Goal: Communication & Community: Answer question/provide support

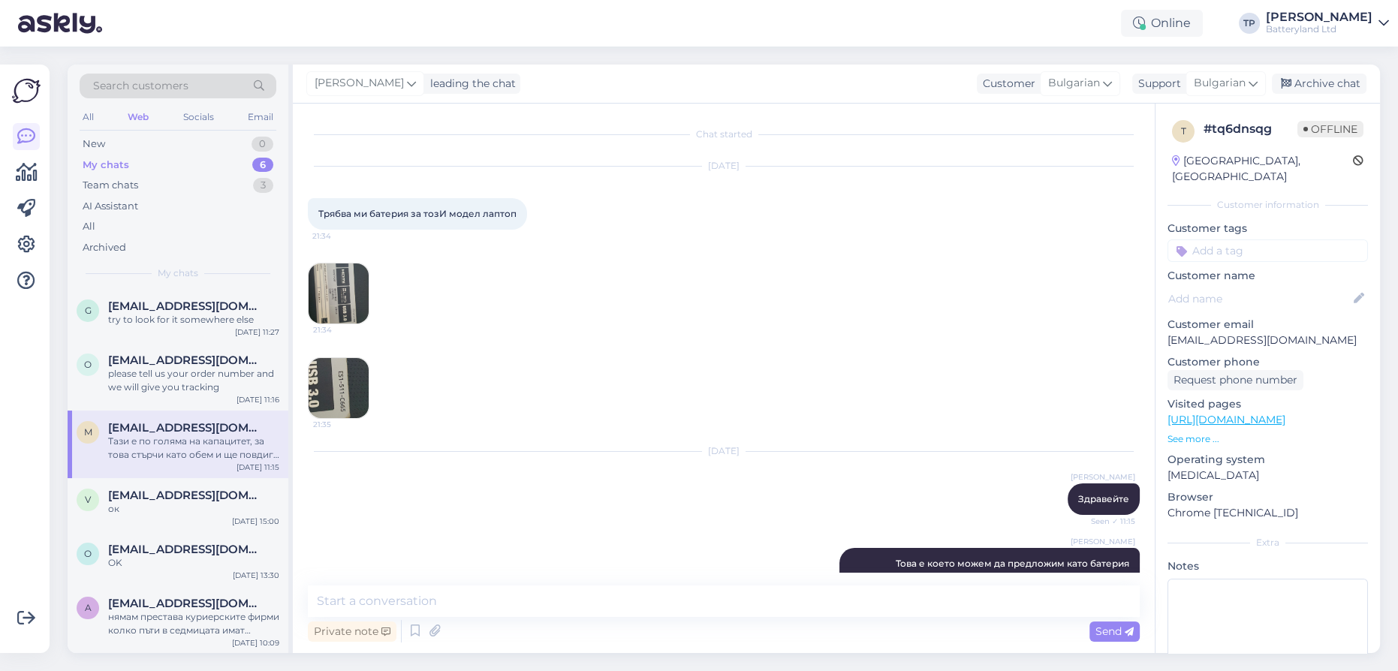
scroll to position [336, 0]
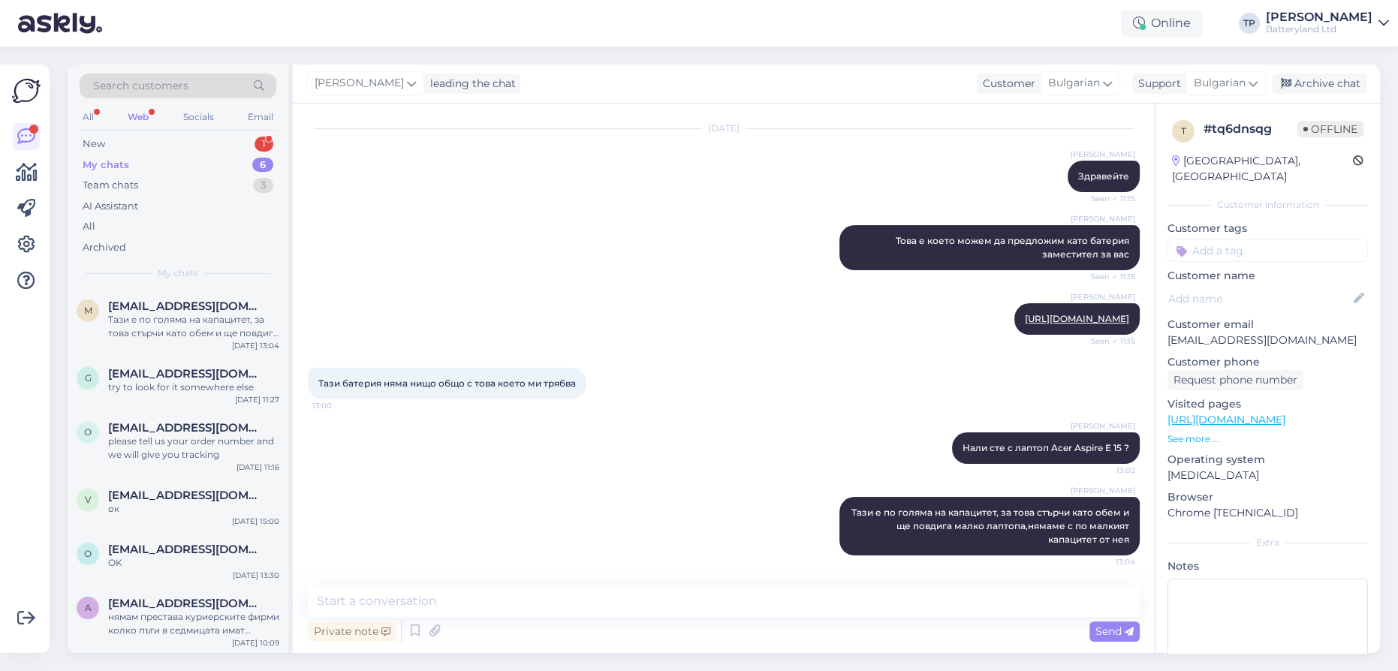
click at [221, 158] on div "My chats 6" at bounding box center [178, 165] width 197 height 21
click at [221, 134] on div "New 1" at bounding box center [178, 144] width 197 height 21
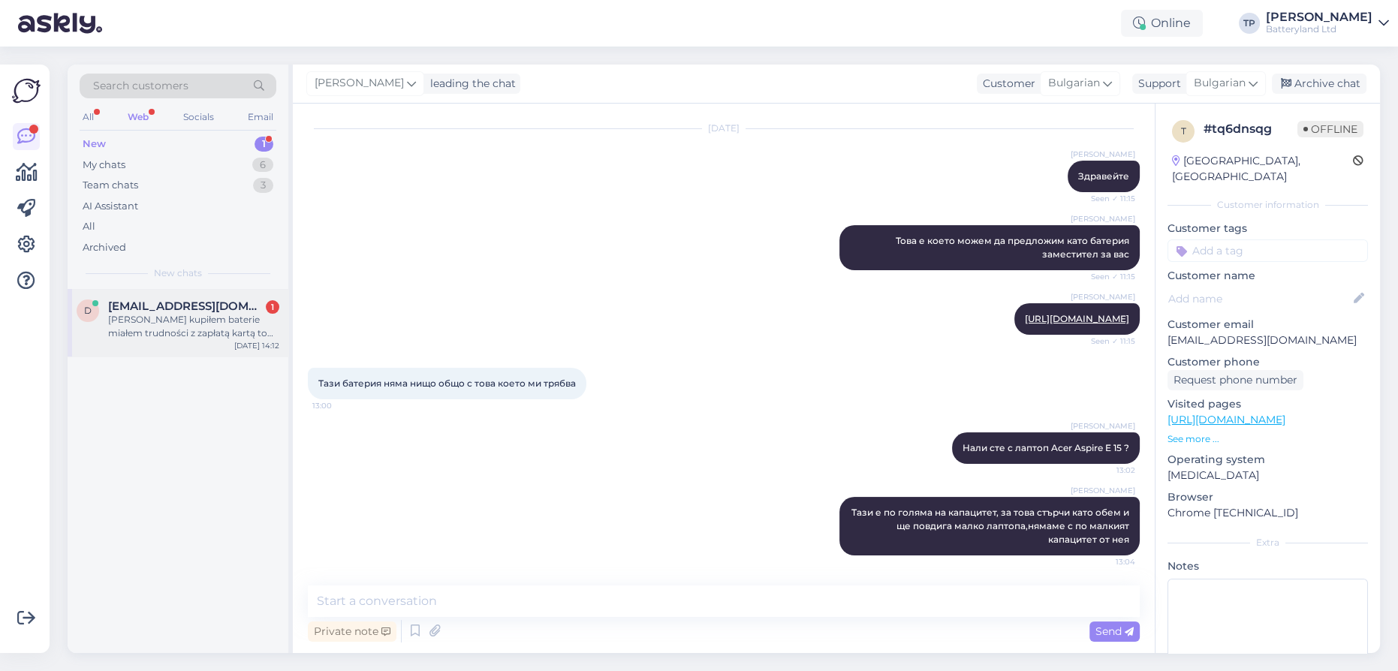
click at [181, 308] on span "[EMAIL_ADDRESS][DOMAIN_NAME]" at bounding box center [186, 307] width 156 height 14
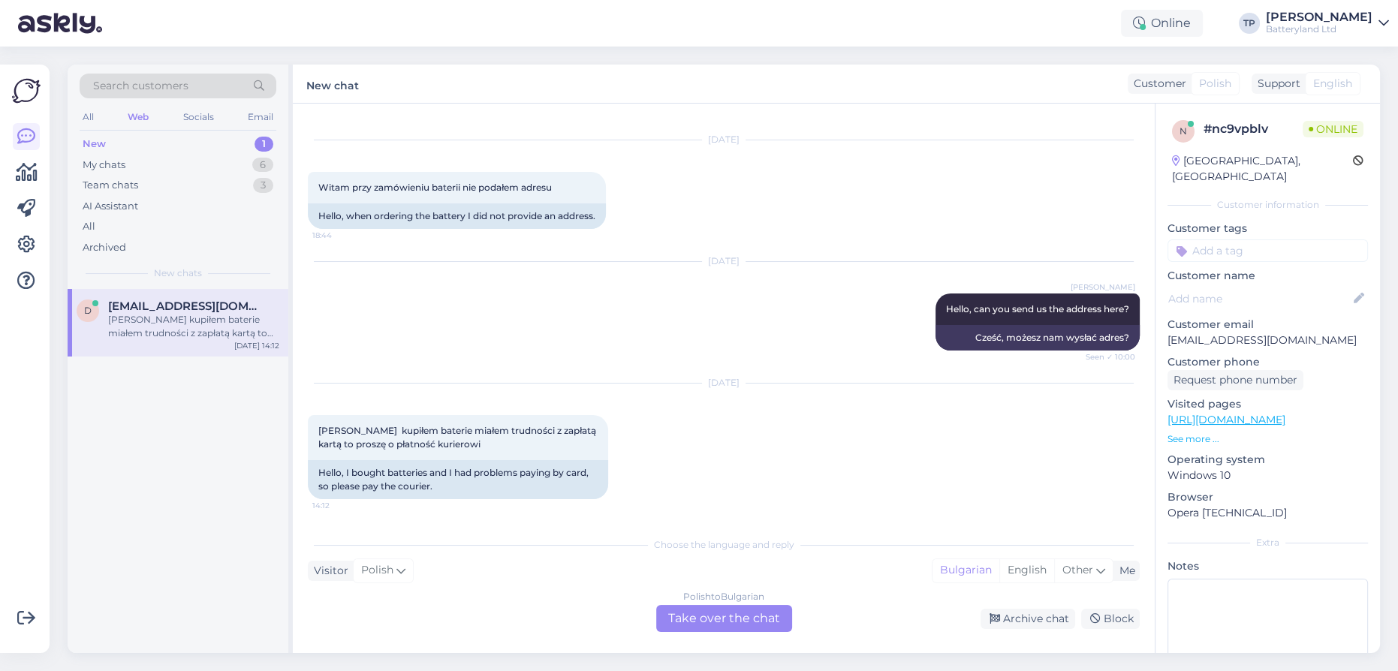
scroll to position [0, 0]
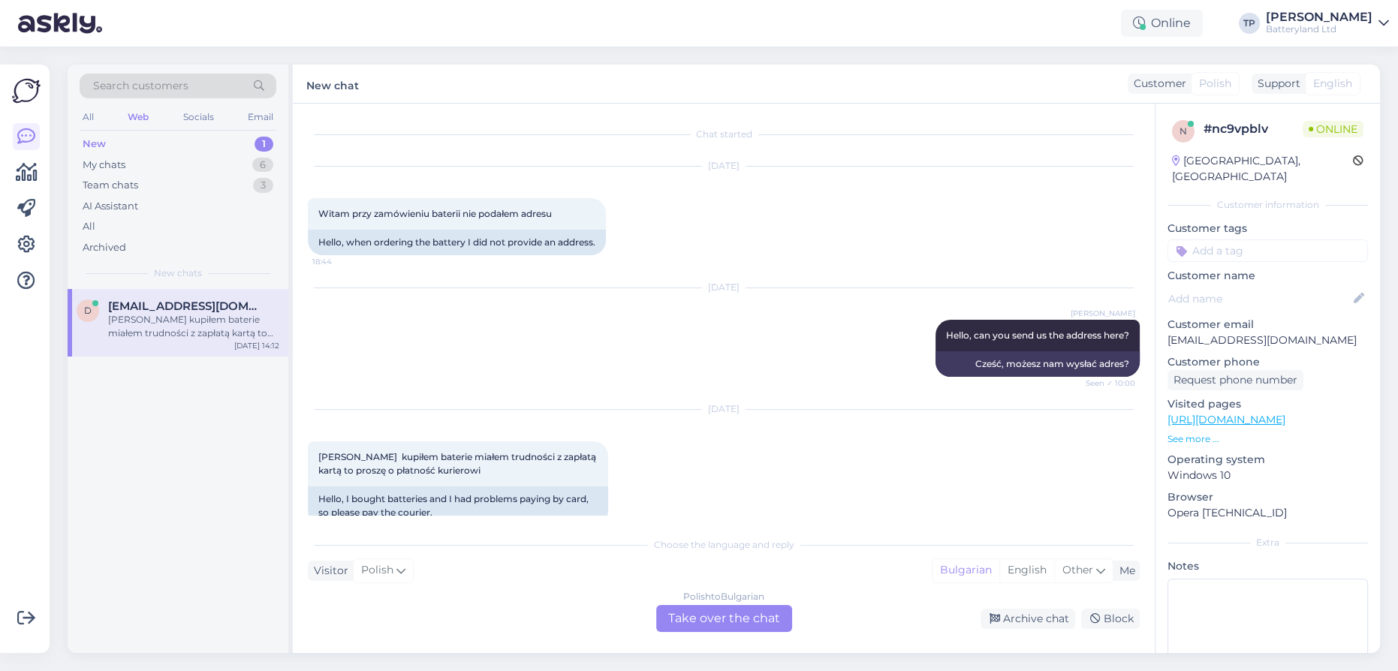
drag, startPoint x: 736, startPoint y: 446, endPoint x: 659, endPoint y: 420, distance: 81.0
click at [659, 416] on div "[DATE]" at bounding box center [724, 409] width 832 height 14
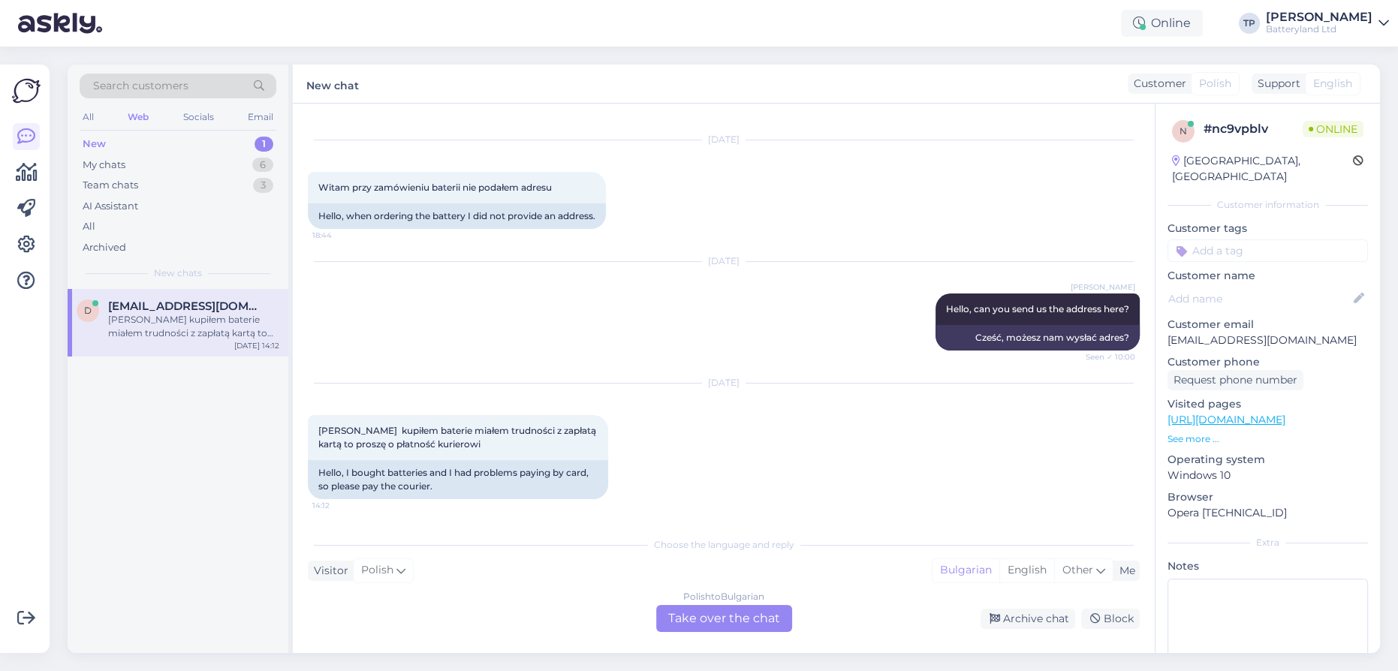
click at [709, 622] on div "Polish to Bulgarian Take over the chat" at bounding box center [724, 618] width 136 height 27
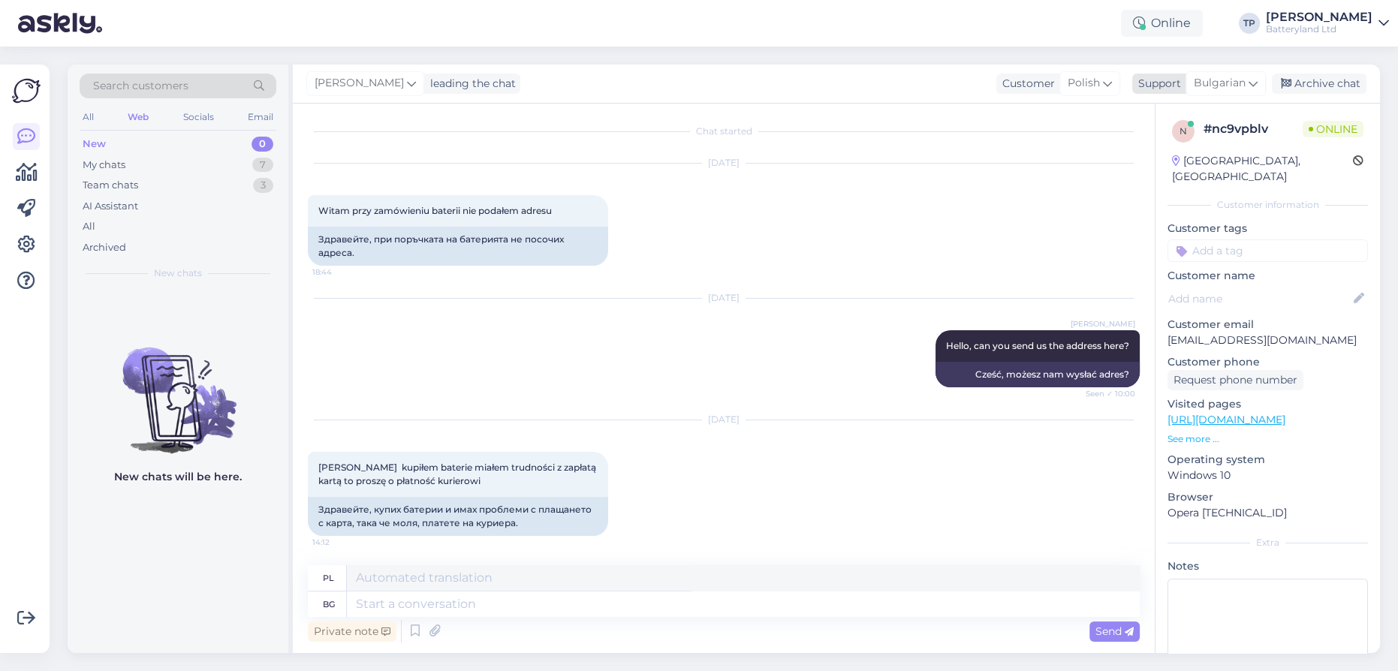
click at [1244, 80] on span "Bulgarian" at bounding box center [1220, 83] width 52 height 17
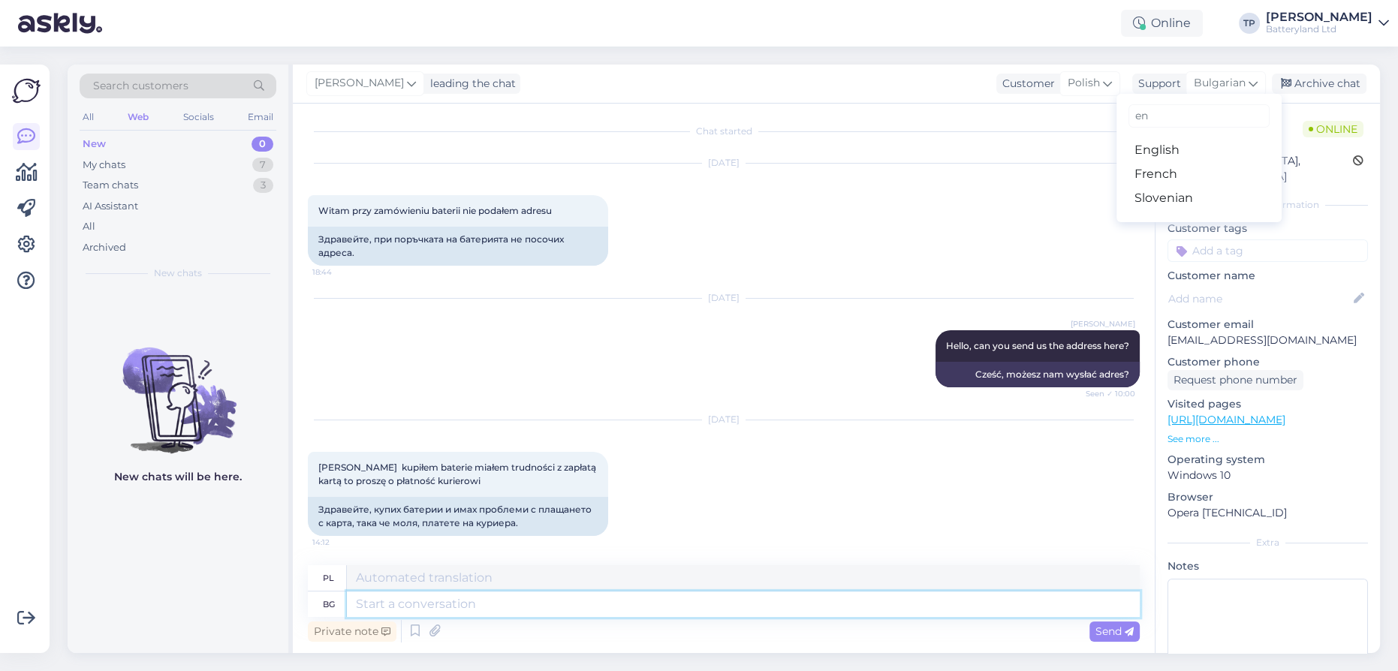
click at [475, 608] on textarea at bounding box center [743, 605] width 793 height 26
type textarea "Hello,"
type textarea "Cześć,"
type textarea "Hello, can"
type textarea "Cześć, czy mogę?"
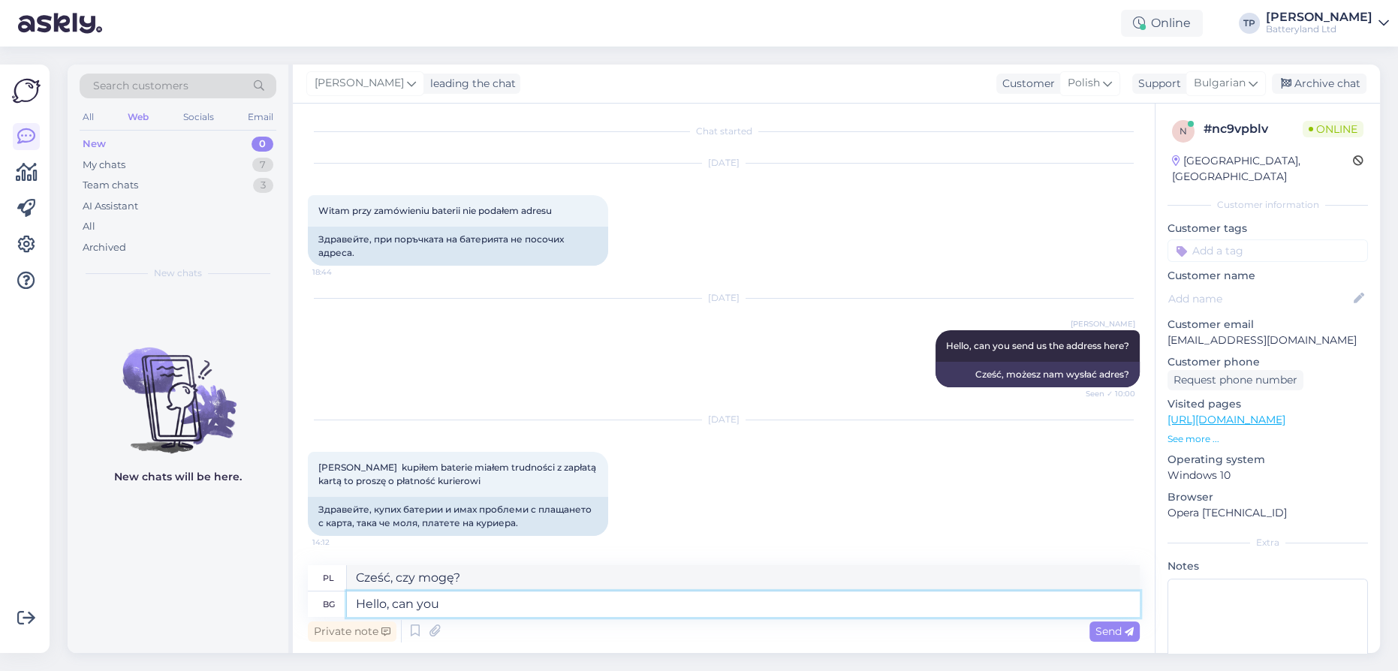
type textarea "Hello, can you"
type textarea "Cześć, czy możesz?"
type textarea "Hello, can you tell"
type textarea "Cześć, możesz mi powiedzieć?"
type textarea "Hello, can you tell us"
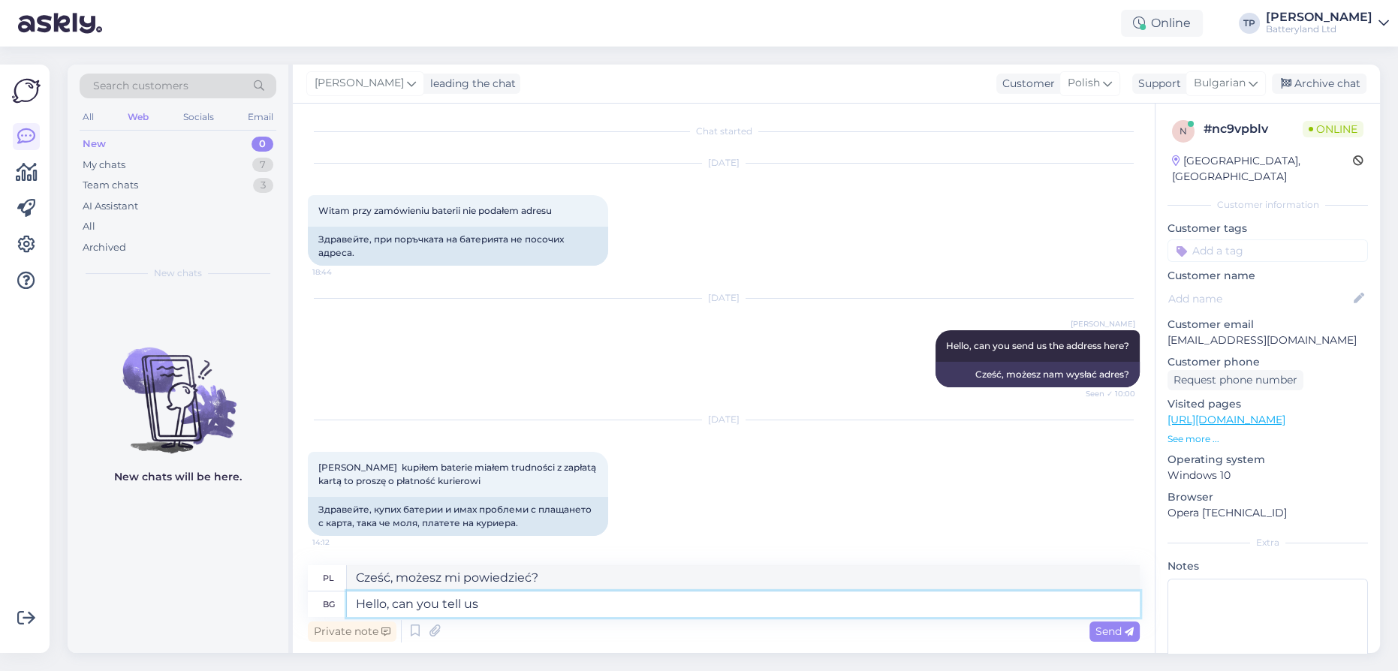
type textarea "Cześć, możesz nam powiedzieć?"
type textarea "Hello, can you tell us your o"
type textarea "Cześć, czy możesz nam powiedzieć,"
type textarea "Hello, can you tell us your order n"
type textarea "Cześć, czy możesz nam podać swoje zamówienie?"
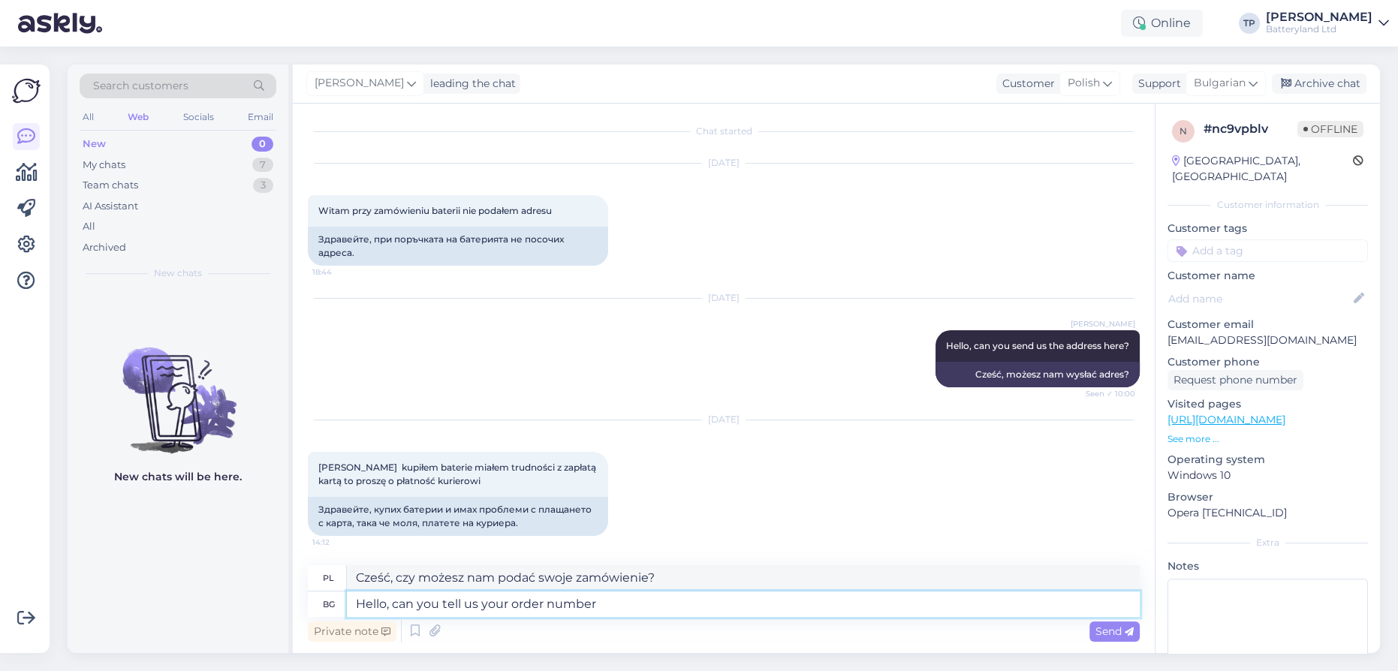
type textarea "Hello, can you tell us your order number?"
type textarea "Dzień dobry, czy może nam Pan podać numer zamówienia?"
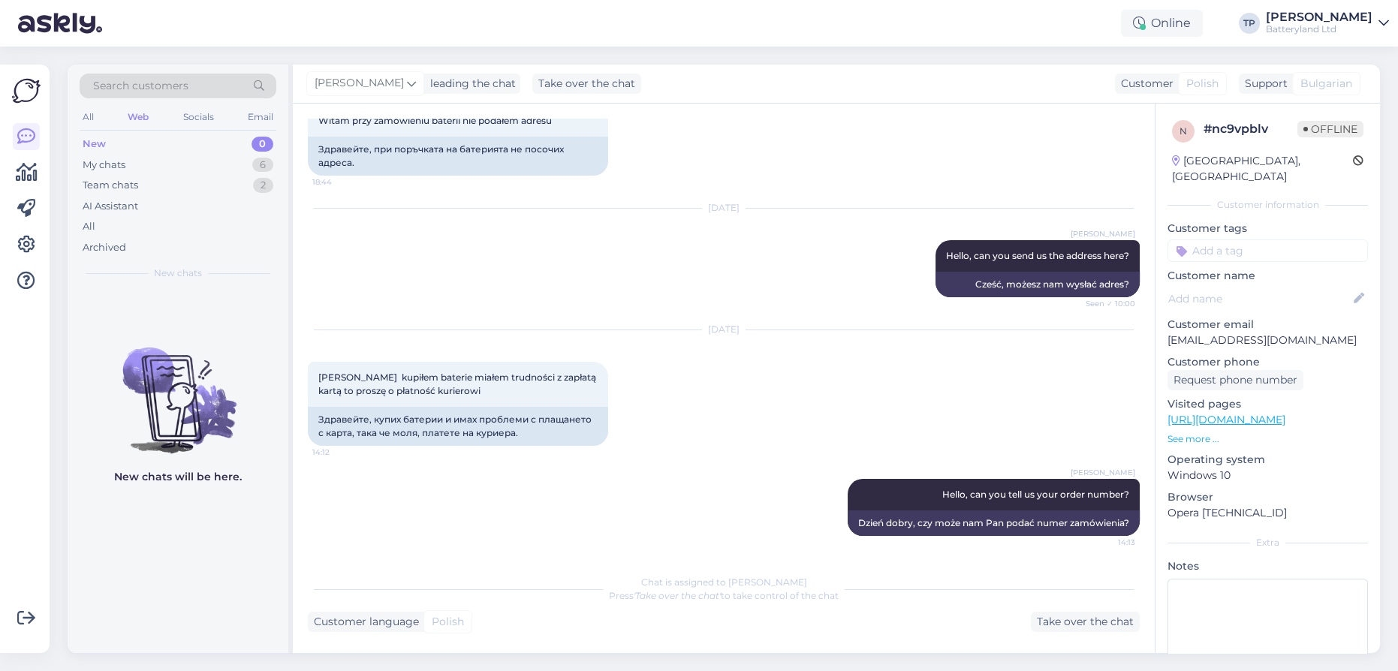
scroll to position [210, 0]
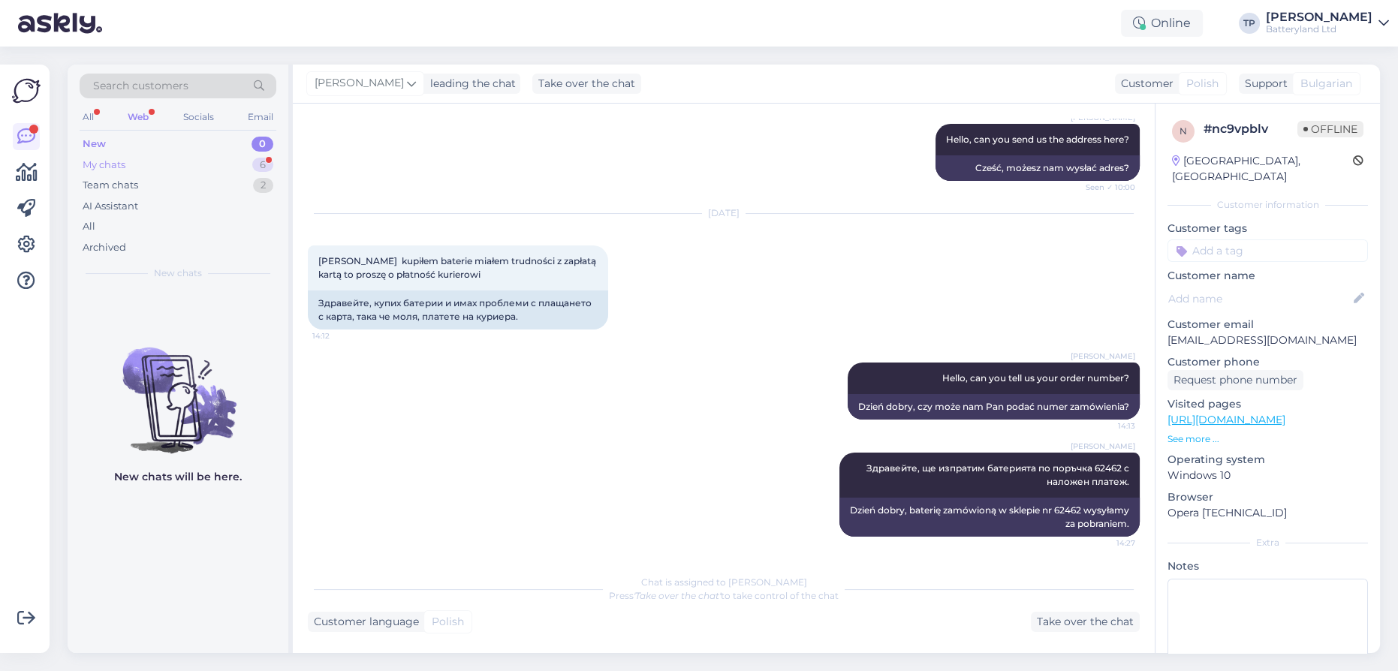
click at [239, 155] on div "My chats 6" at bounding box center [178, 165] width 197 height 21
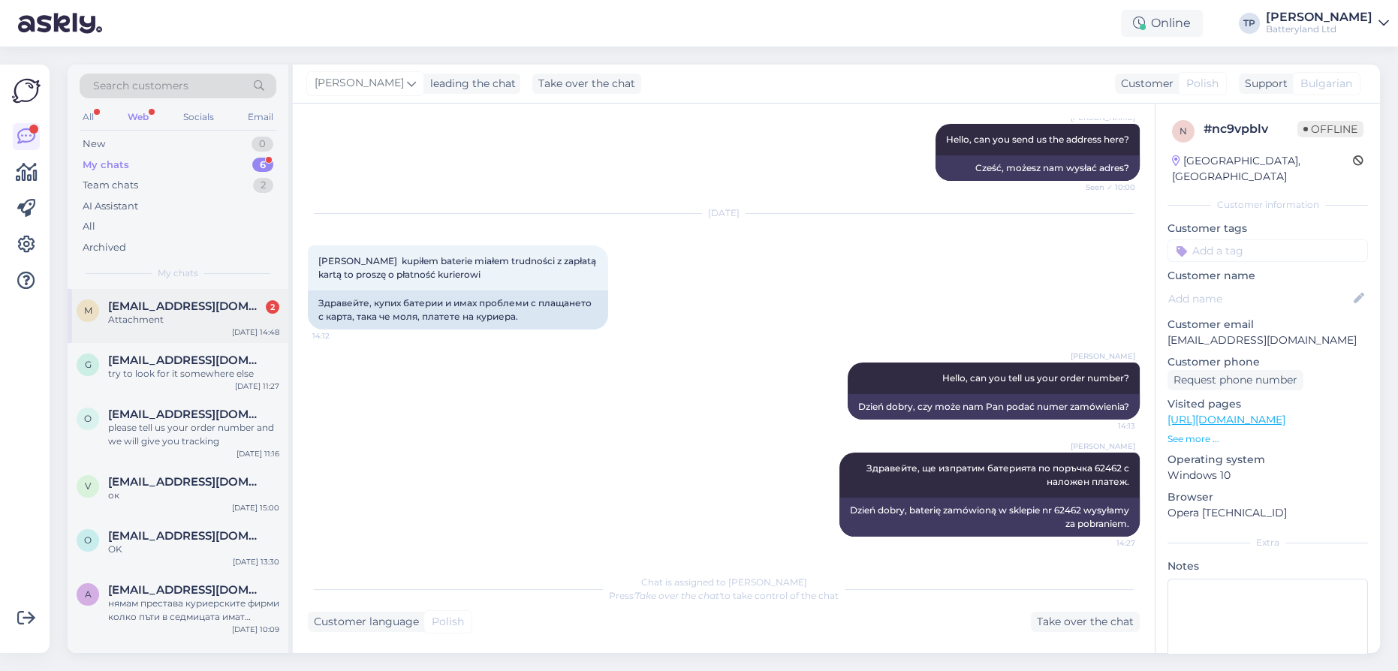
click at [190, 309] on span "[EMAIL_ADDRESS][DOMAIN_NAME]" at bounding box center [186, 307] width 156 height 14
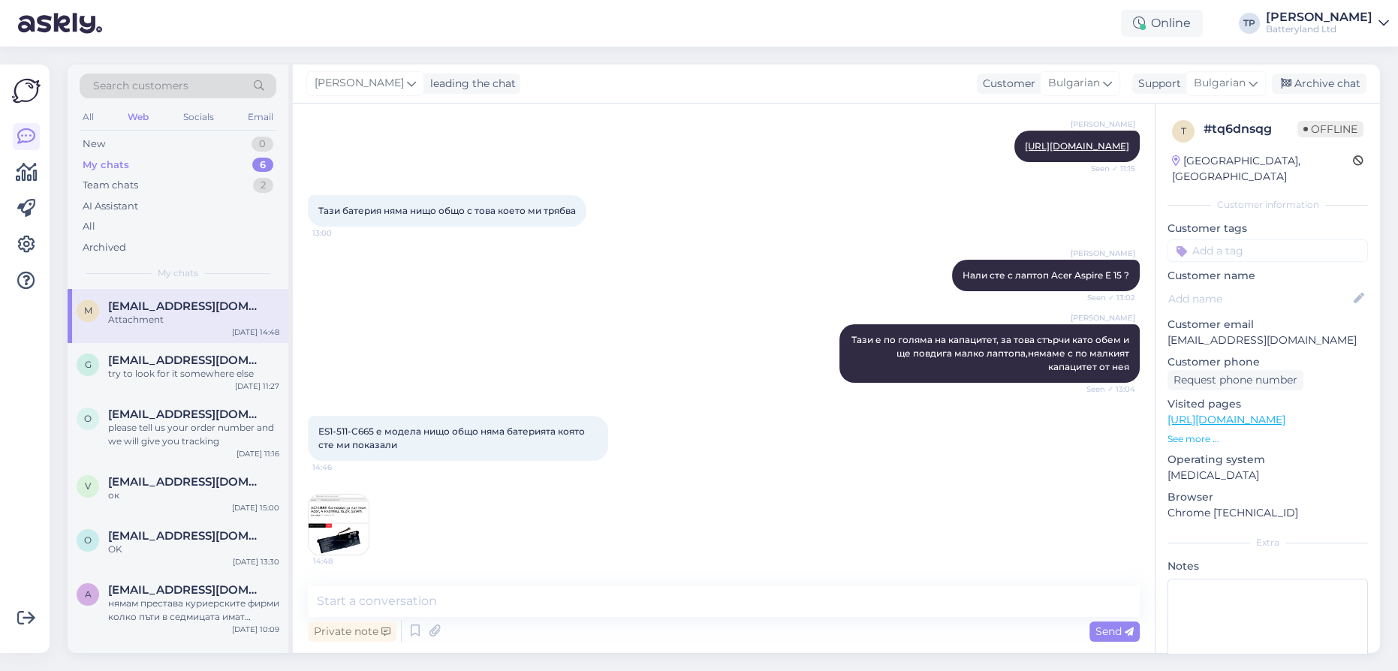
click at [334, 515] on img at bounding box center [339, 525] width 60 height 60
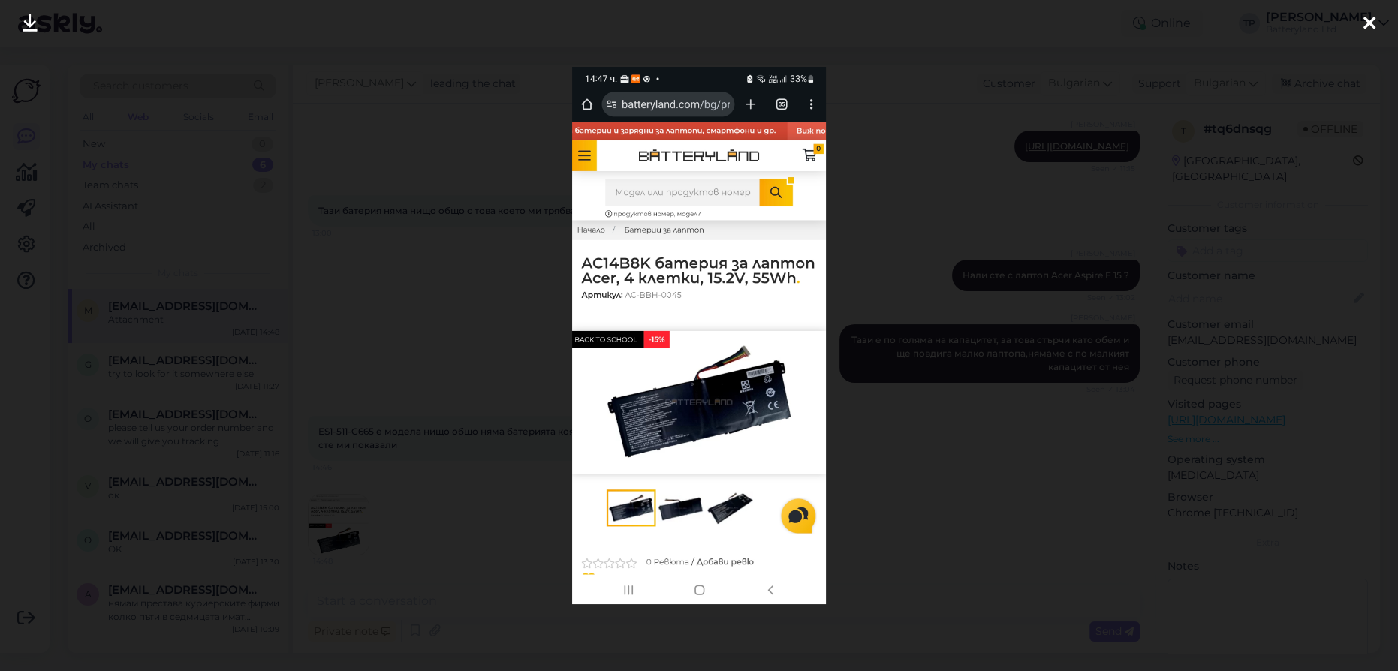
click at [1361, 20] on div at bounding box center [1370, 23] width 30 height 47
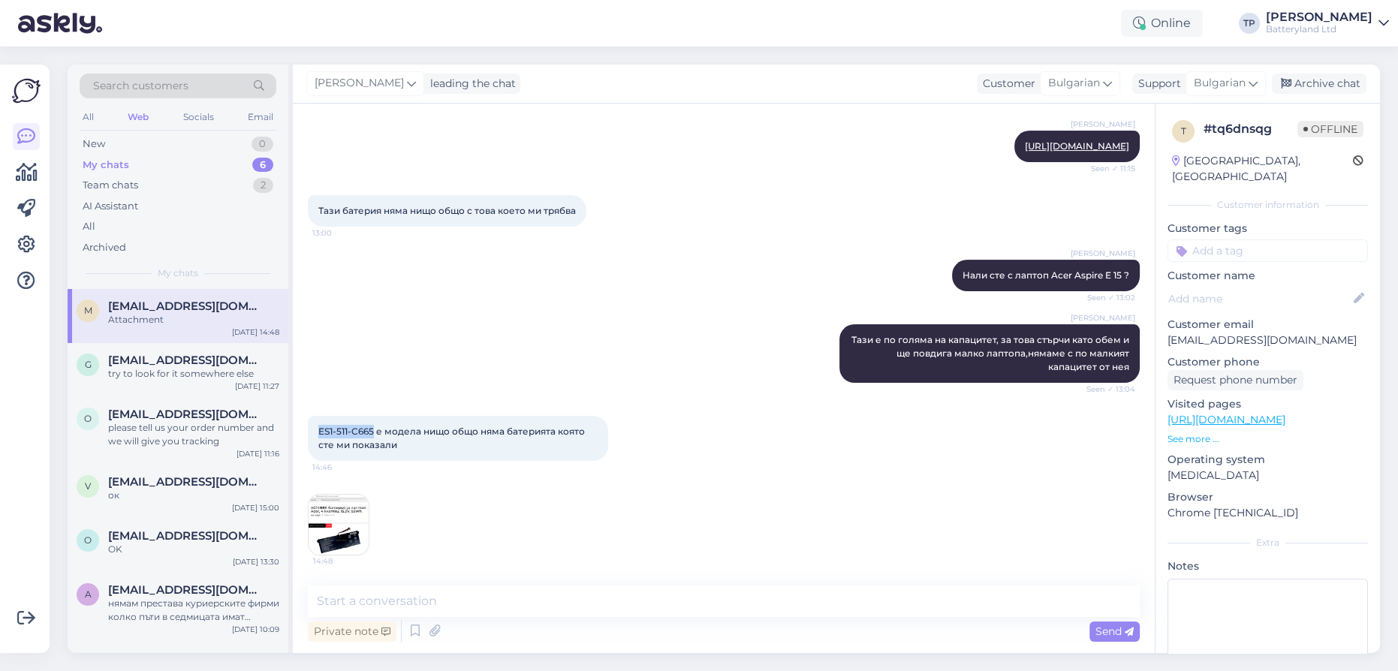
drag, startPoint x: 374, startPoint y: 428, endPoint x: 319, endPoint y: 428, distance: 54.8
click at [319, 428] on span "ES1-511-C665 е модела нищо общо няма батерията която сте ми показали" at bounding box center [452, 438] width 269 height 25
copy span "ES1-511-C665"
click at [353, 522] on img at bounding box center [339, 525] width 60 height 60
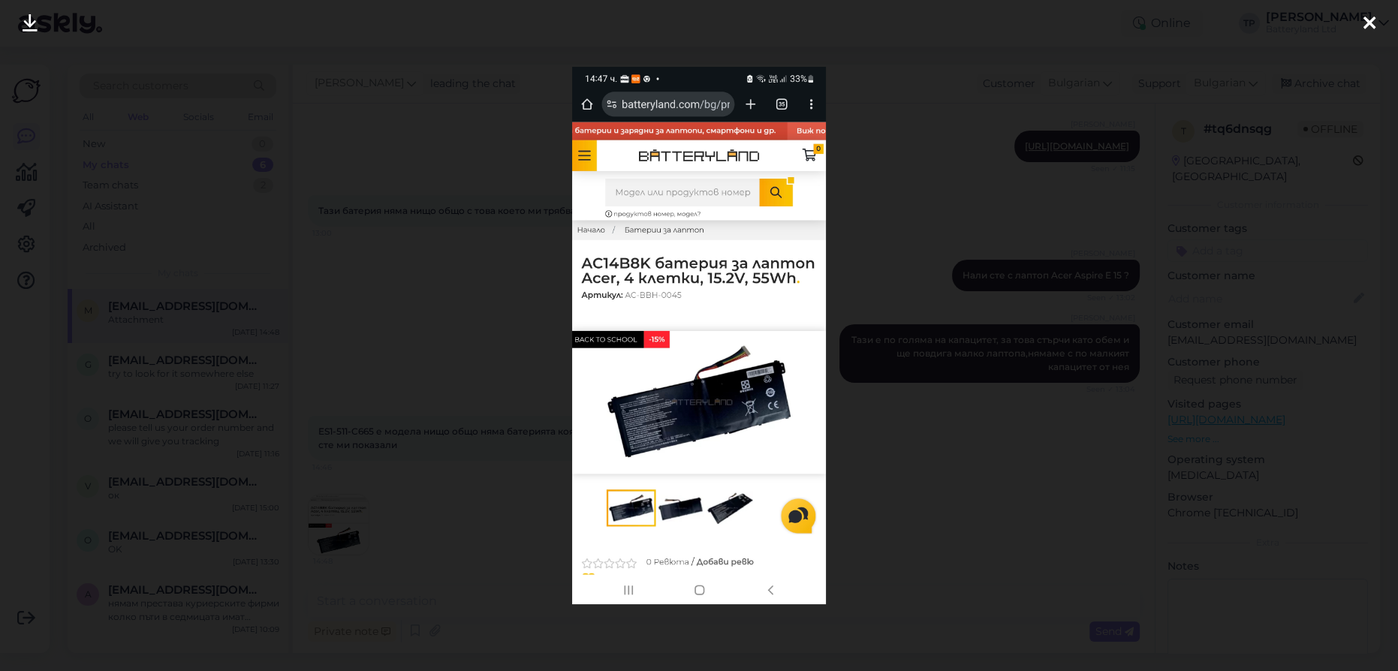
click at [1370, 18] on icon at bounding box center [1370, 24] width 12 height 20
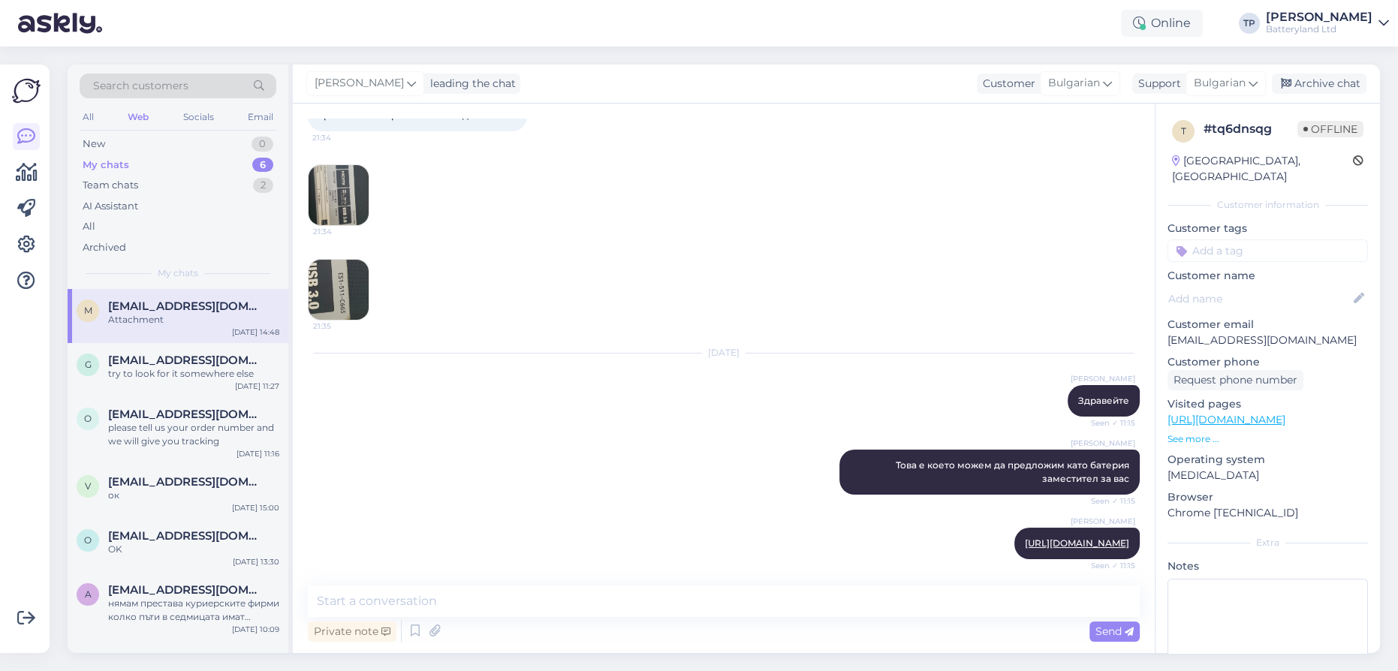
scroll to position [0, 0]
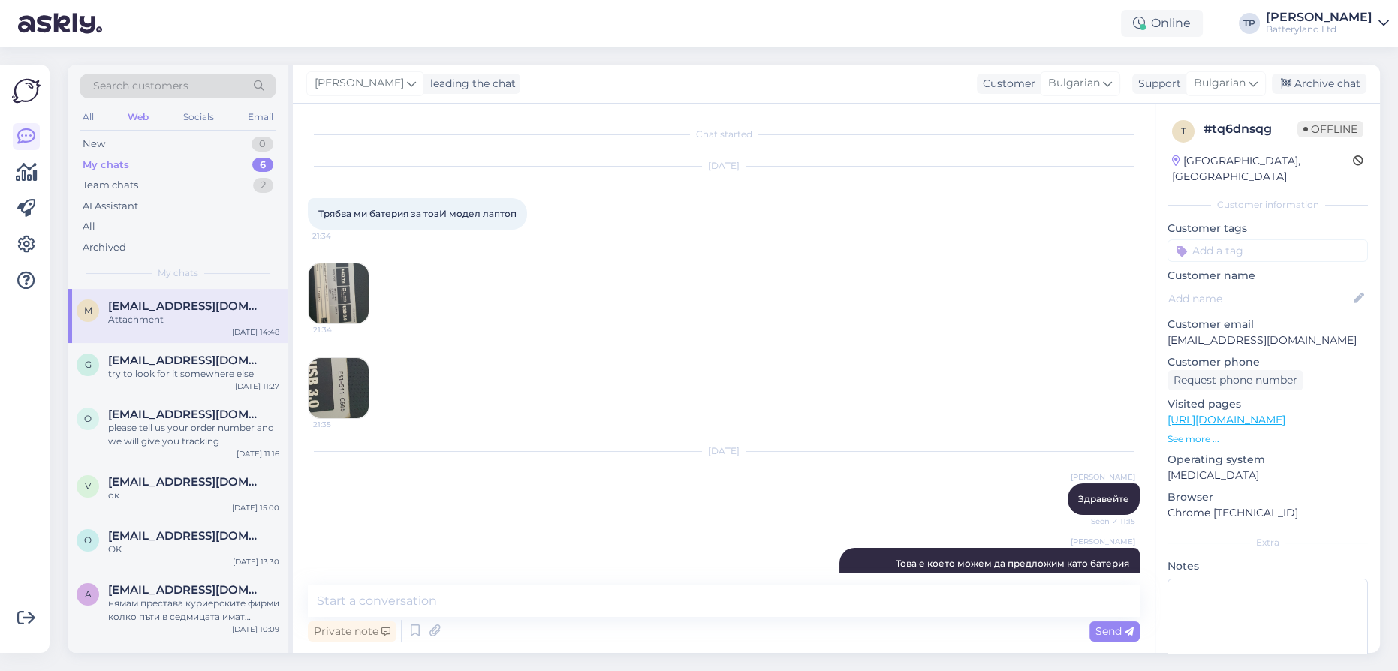
click at [350, 303] on img at bounding box center [339, 294] width 60 height 60
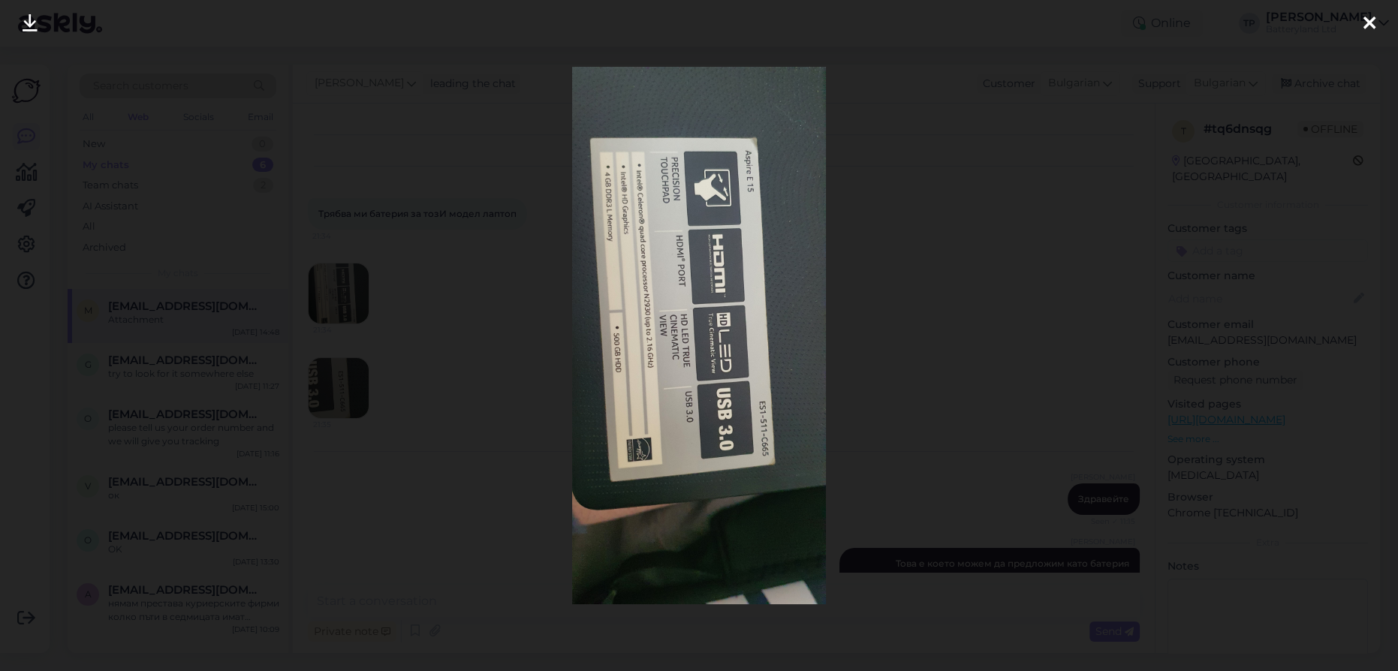
click at [1370, 20] on icon at bounding box center [1370, 24] width 12 height 20
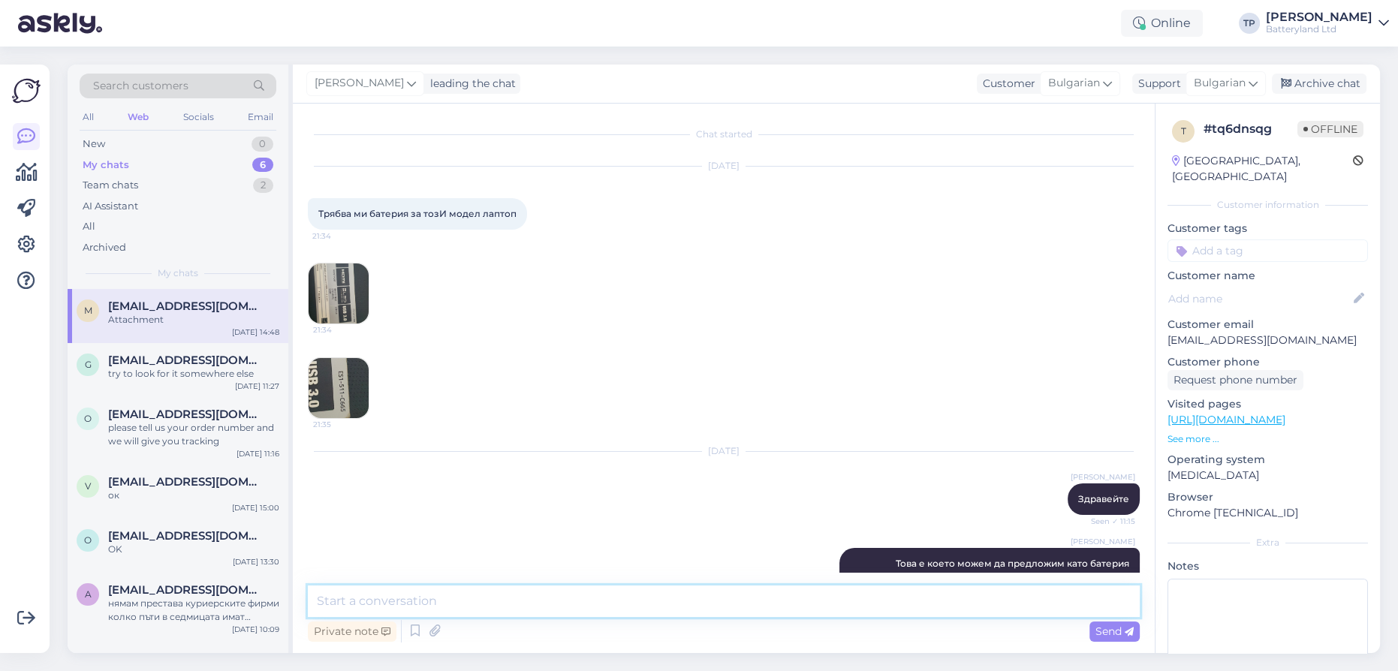
click at [518, 594] on textarea at bounding box center [724, 602] width 832 height 32
type textarea "n"
type textarea "на снимката със стикера на модела на лаптопа пише aspire E 15 , за това ви пред…"
click at [336, 290] on img at bounding box center [339, 294] width 60 height 60
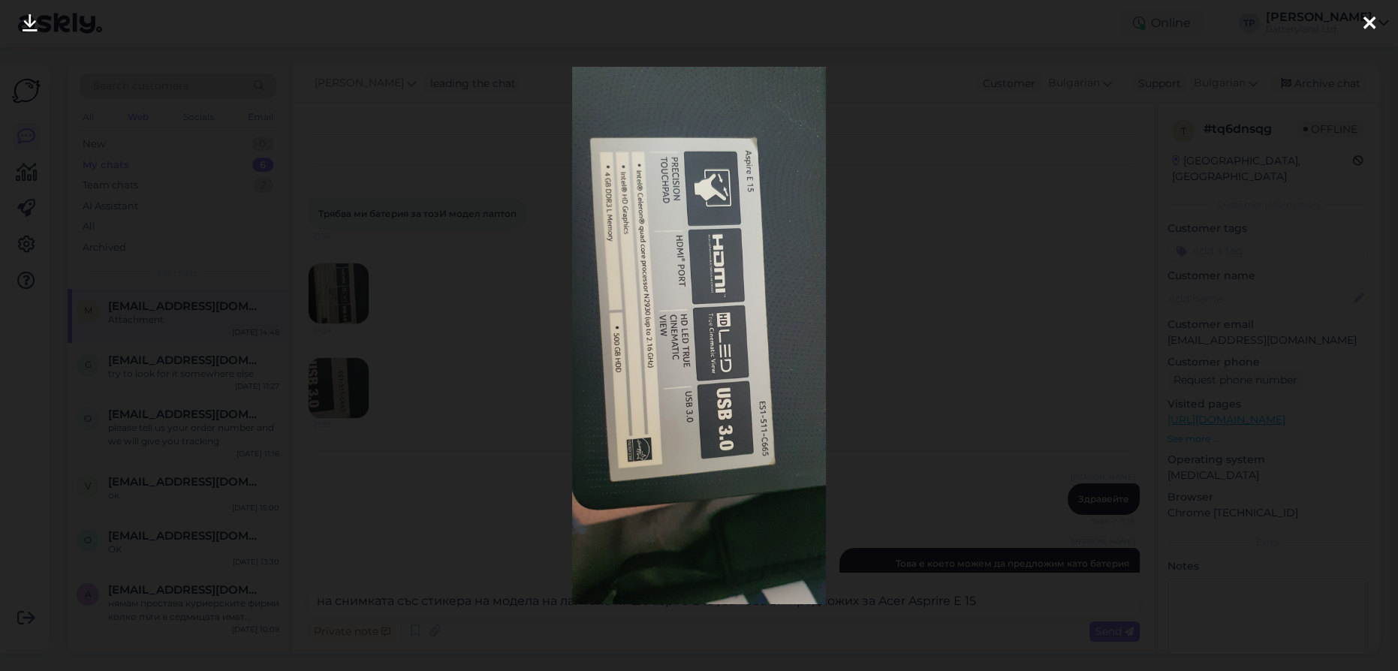
click at [1364, 21] on icon at bounding box center [1370, 24] width 12 height 20
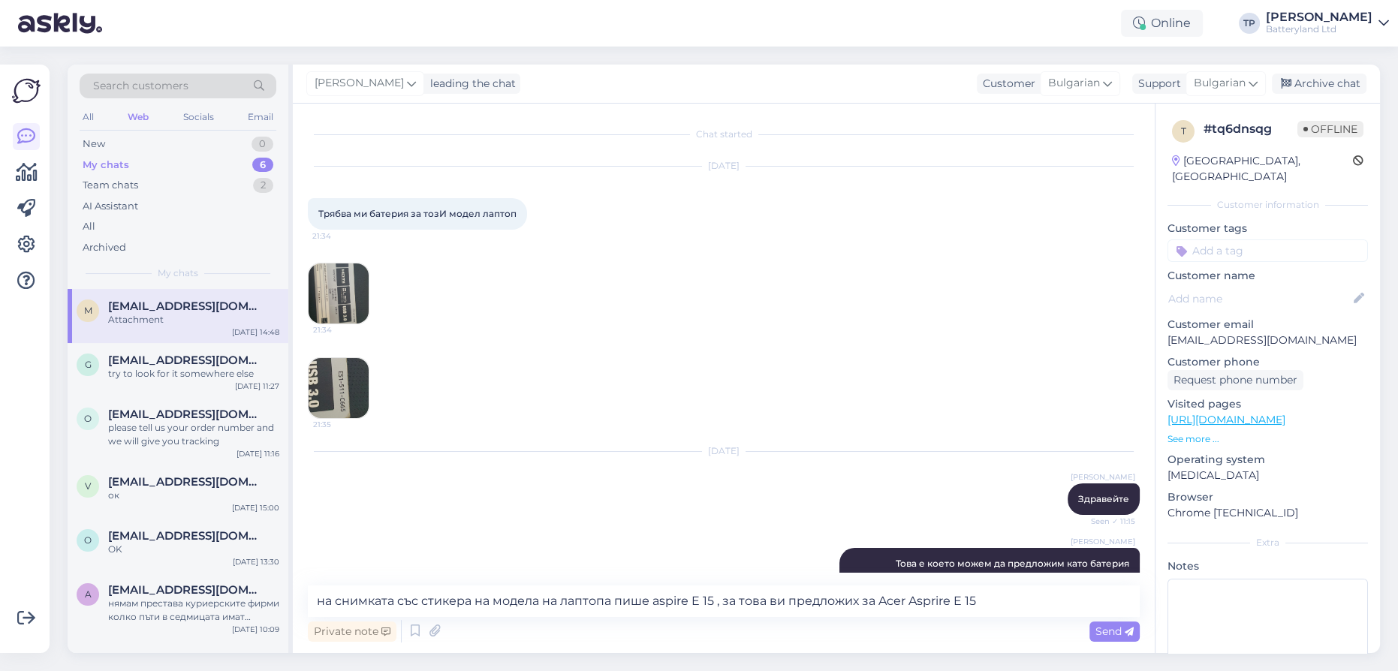
click at [1107, 636] on span "Send" at bounding box center [1115, 632] width 38 height 14
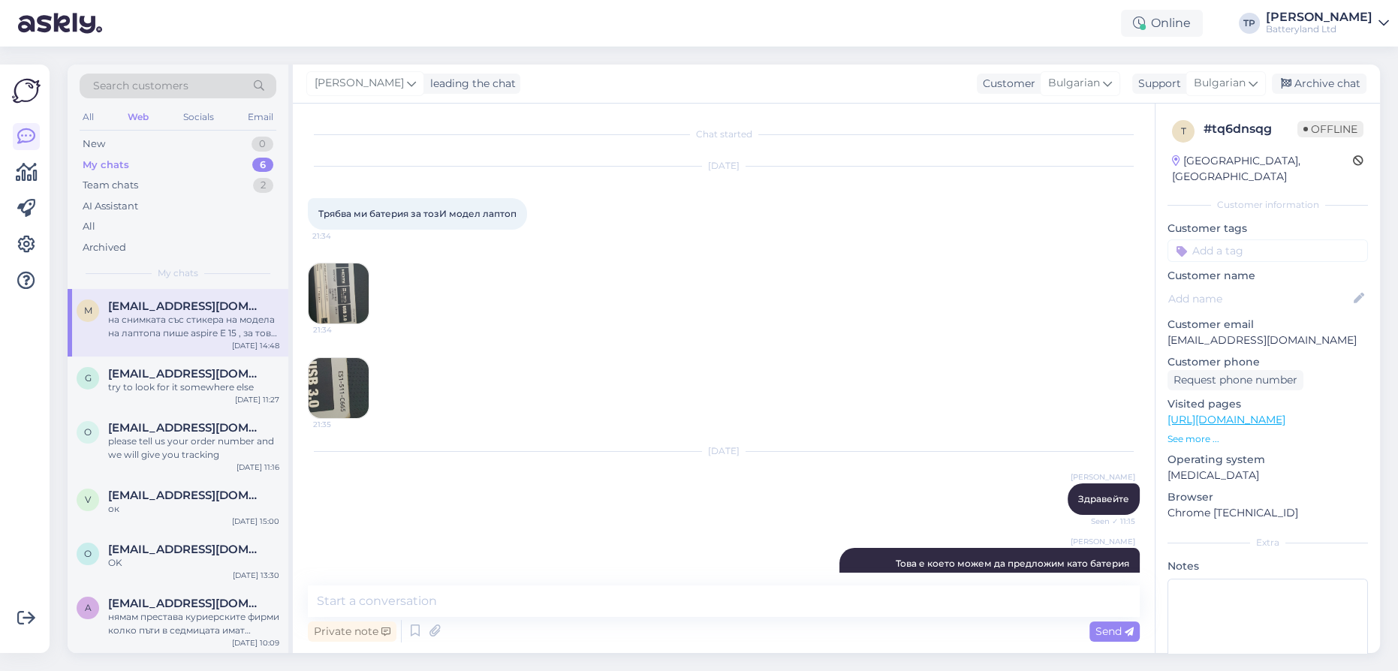
scroll to position [586, 0]
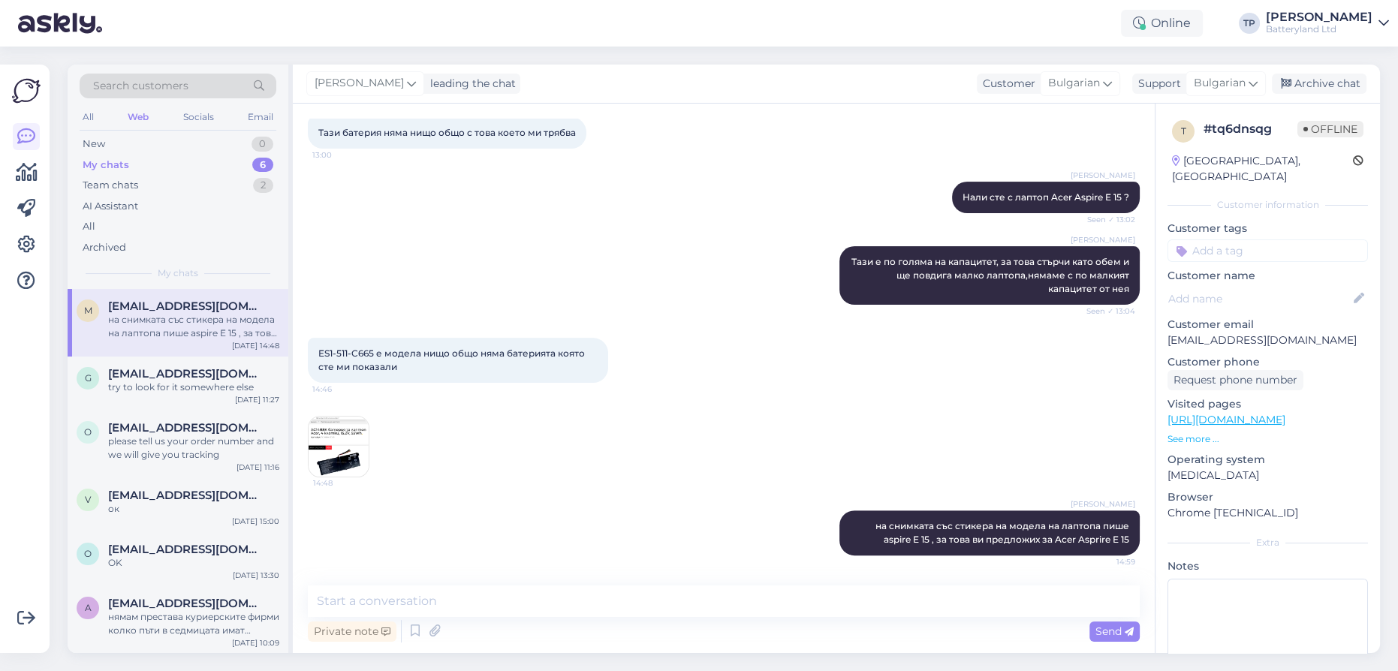
click at [351, 452] on img at bounding box center [339, 447] width 60 height 60
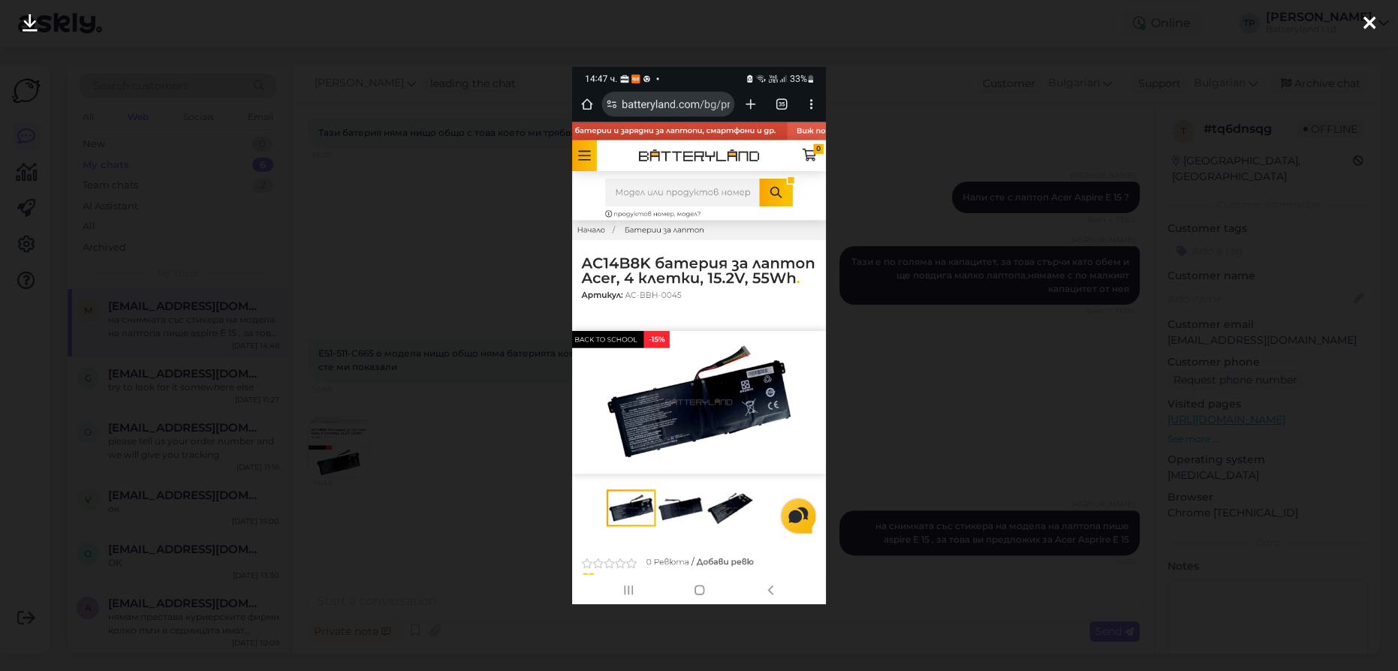
click at [1364, 17] on icon at bounding box center [1370, 24] width 12 height 20
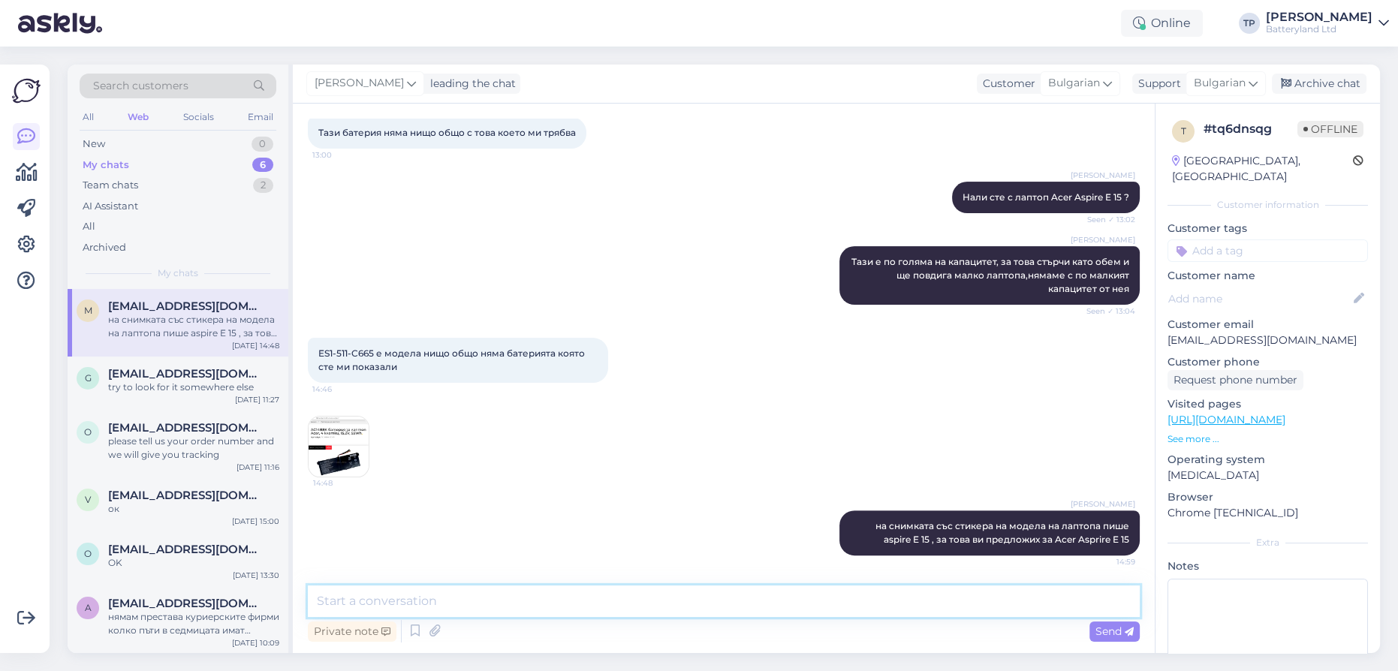
click at [626, 604] on textarea at bounding box center [724, 602] width 832 height 32
type textarea "Q"
type textarea "Явно сте с друг модле лаптоп"
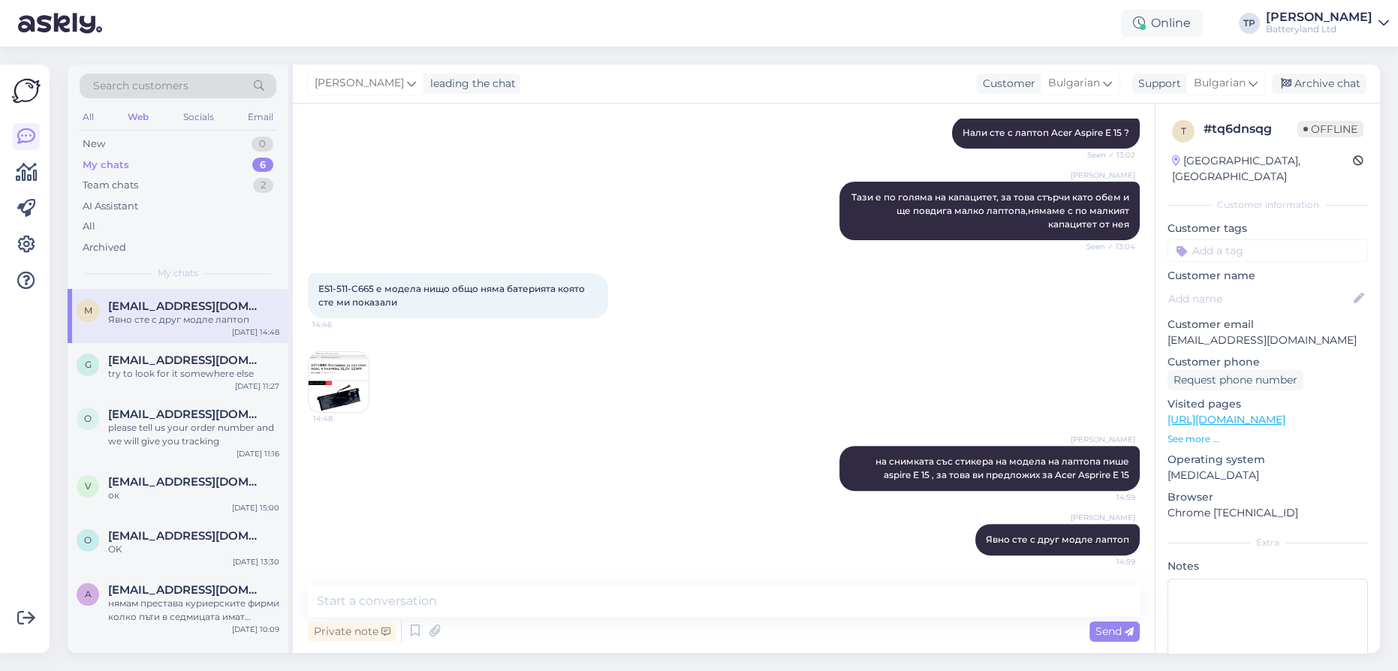
click at [339, 399] on img at bounding box center [339, 382] width 60 height 60
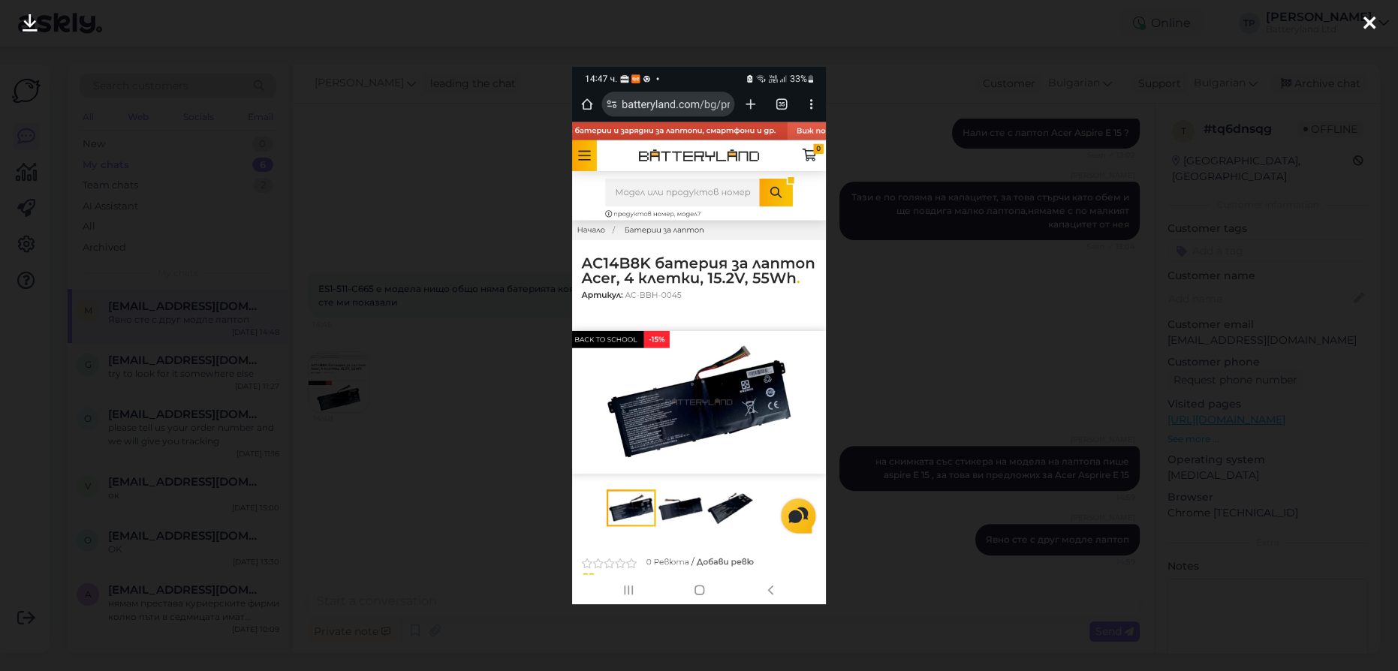
click at [1369, 14] on icon at bounding box center [1370, 24] width 12 height 20
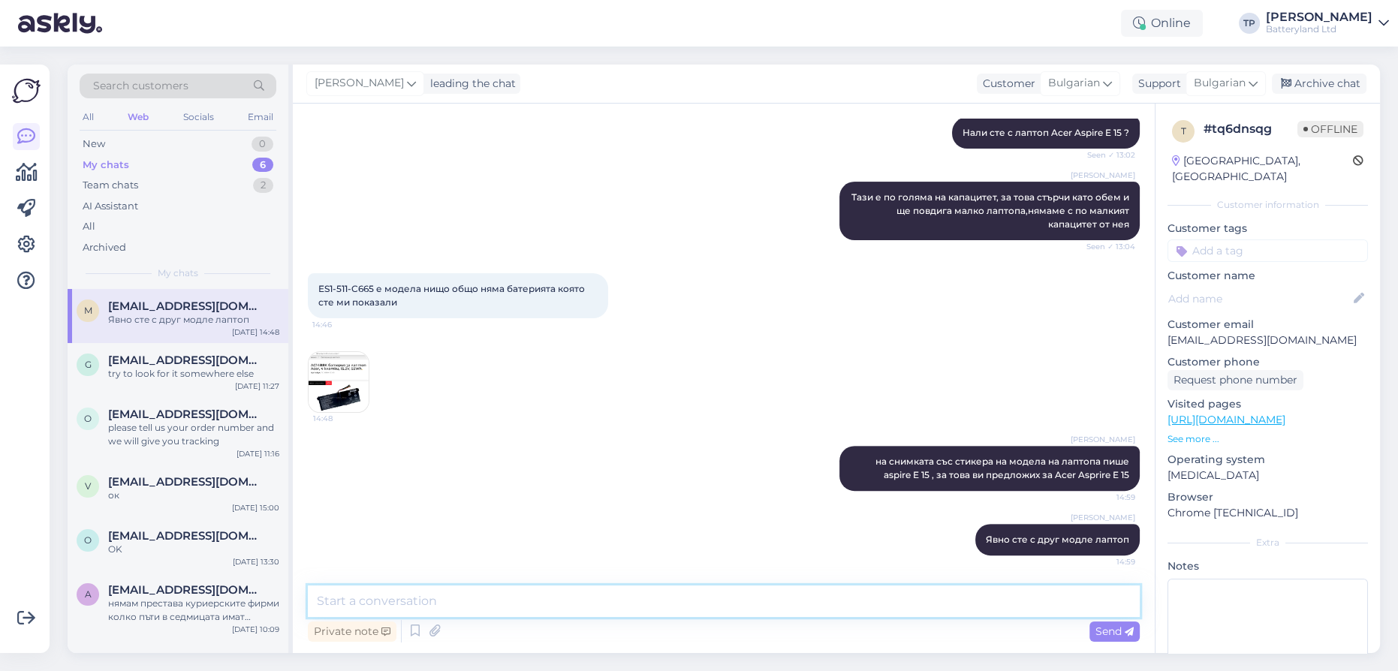
click at [404, 606] on textarea at bounding box center [724, 602] width 832 height 32
type textarea "Ок, радвам се че намерихте модела батерия"
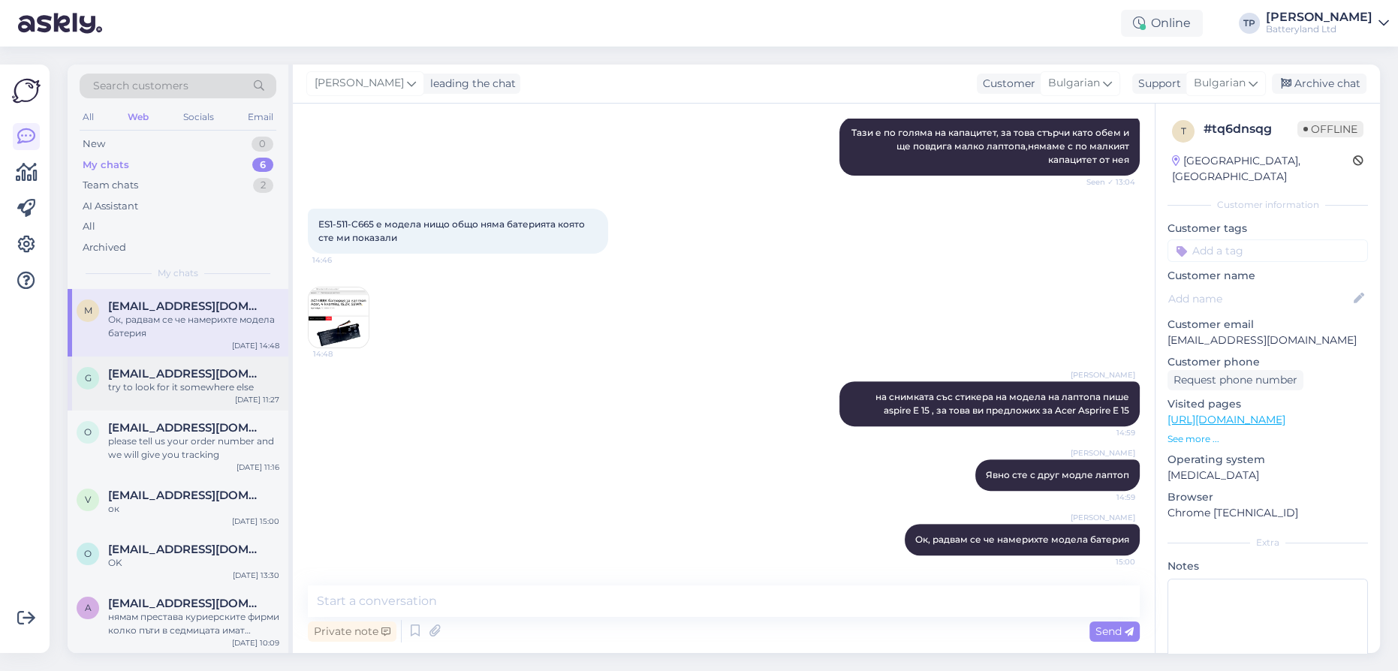
click at [122, 375] on div "g [EMAIL_ADDRESS][DOMAIN_NAME] try to look for it somewhere else [DATE] 11:27" at bounding box center [178, 384] width 221 height 54
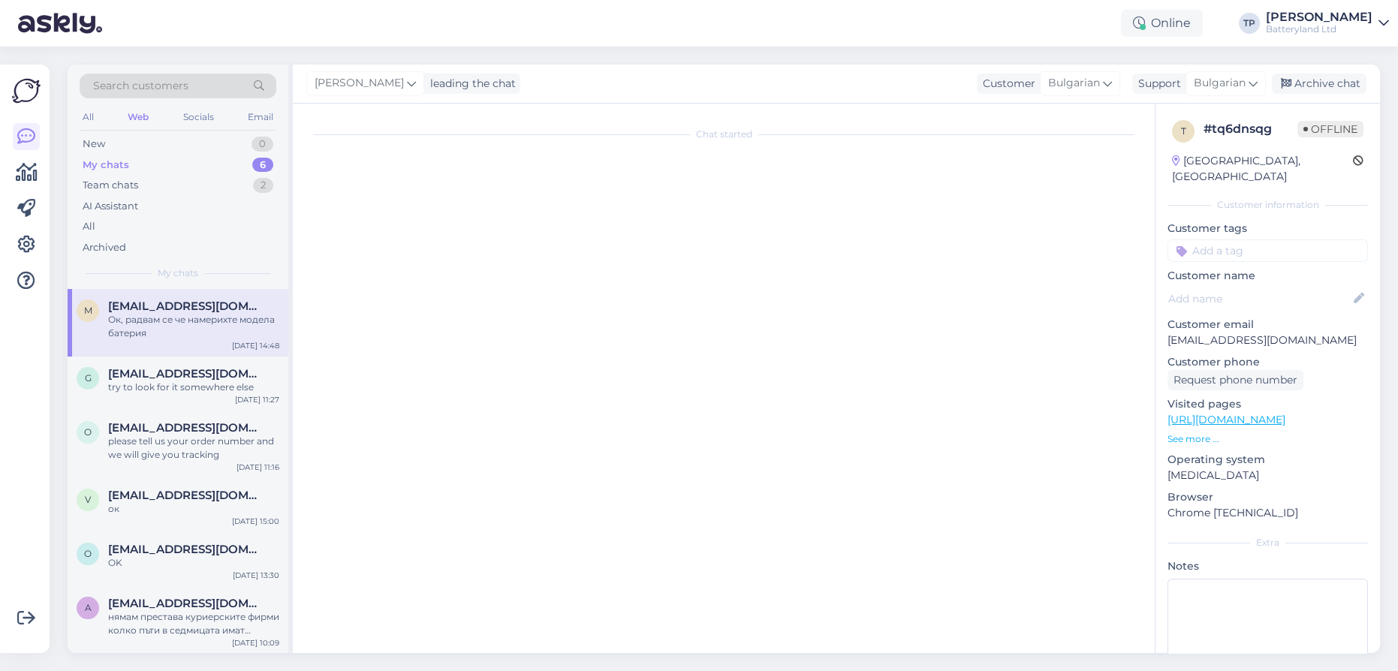
scroll to position [0, 0]
